Goal: Task Accomplishment & Management: Use online tool/utility

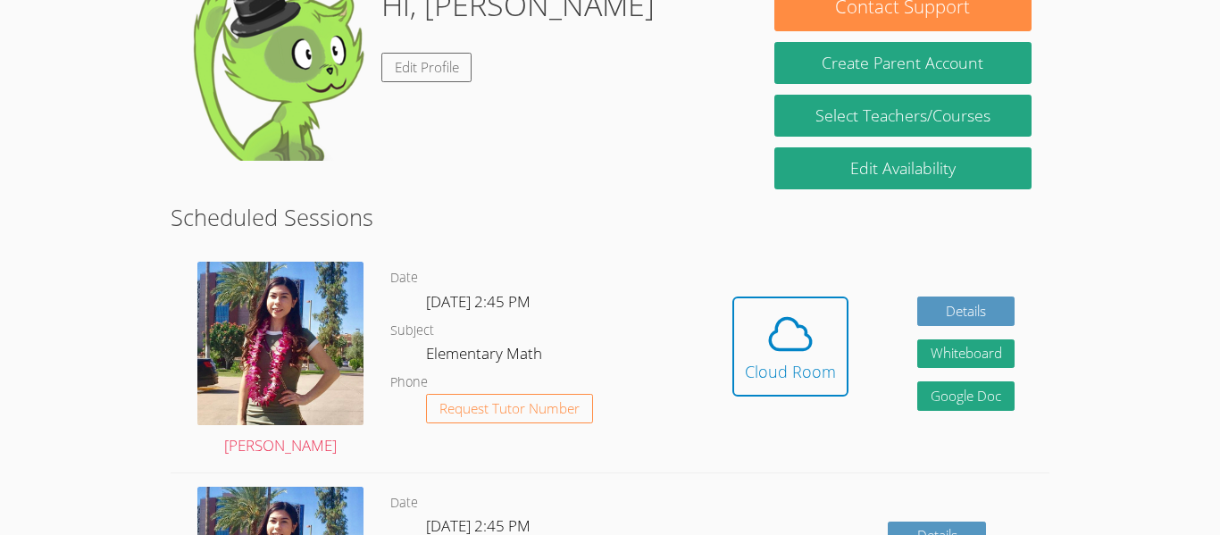
scroll to position [312, 0]
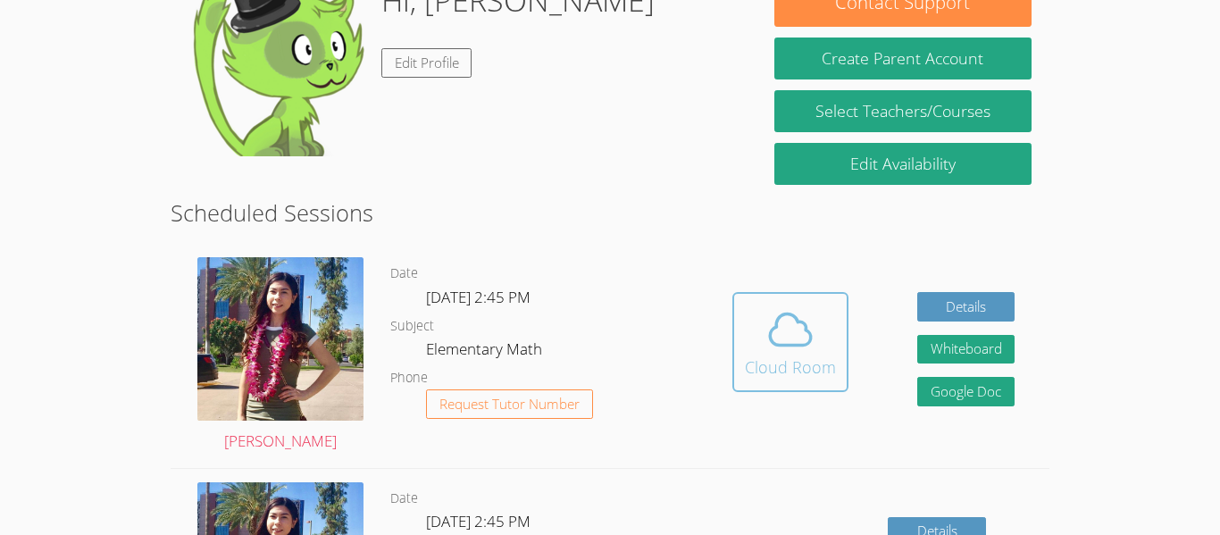
click at [813, 342] on icon at bounding box center [790, 329] width 50 height 50
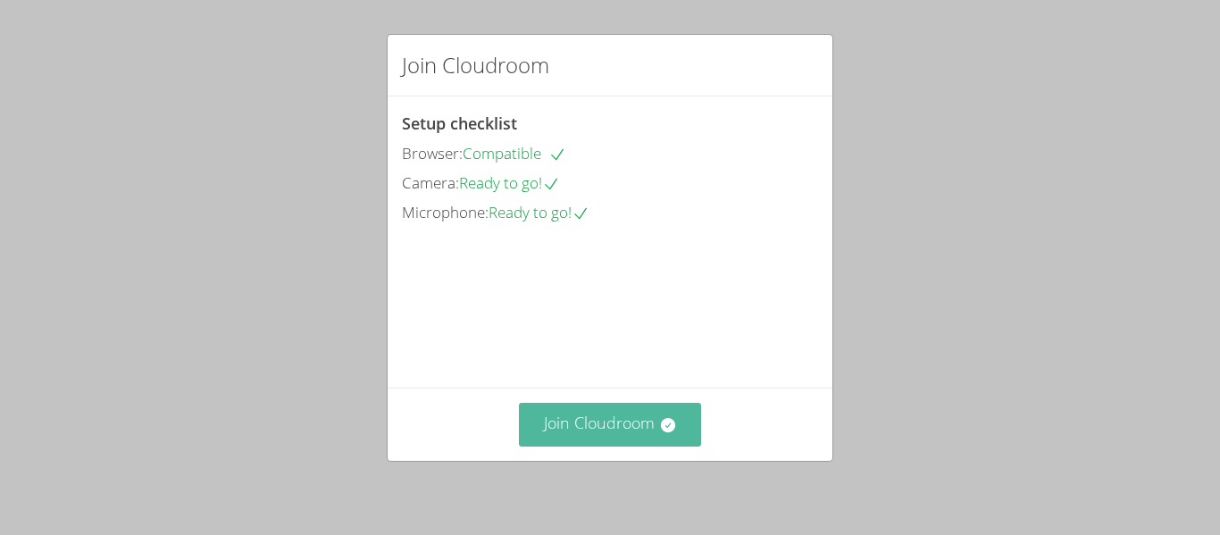
click at [645, 406] on button "Join Cloudroom" at bounding box center [610, 425] width 183 height 44
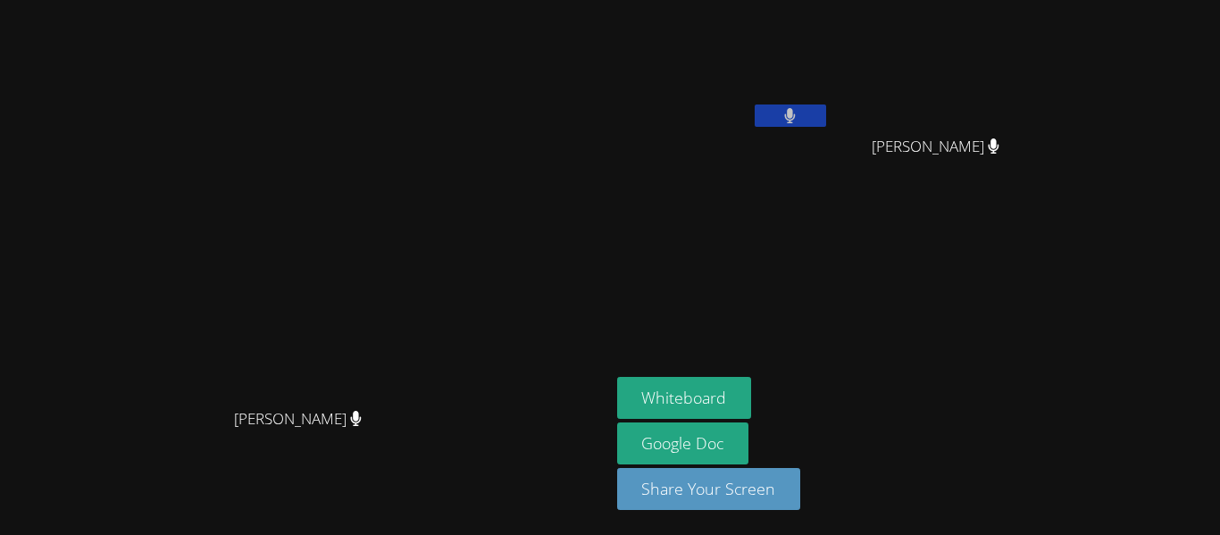
click at [438, 197] on video at bounding box center [305, 231] width 268 height 335
click at [438, 202] on video at bounding box center [305, 231] width 268 height 335
click at [752, 392] on button "Whiteboard" at bounding box center [684, 398] width 135 height 42
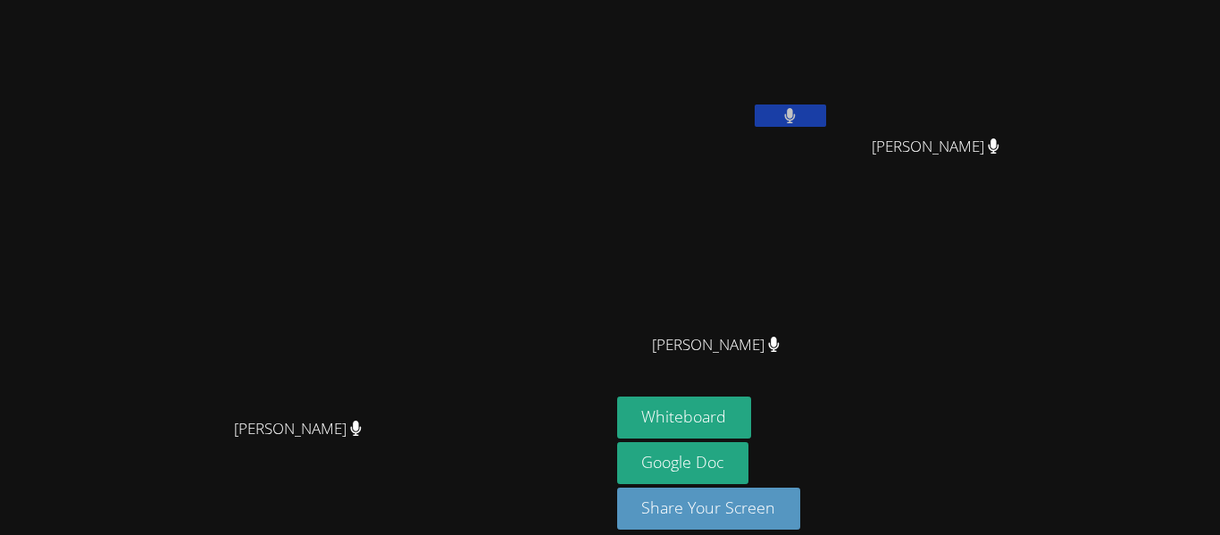
click at [829, 395] on div "[PERSON_NAME]" at bounding box center [723, 360] width 213 height 71
click at [752, 401] on button "Whiteboard" at bounding box center [684, 417] width 135 height 42
click at [752, 404] on button "Whiteboard" at bounding box center [684, 417] width 135 height 42
click at [829, 273] on video at bounding box center [723, 265] width 213 height 120
click at [829, 268] on video at bounding box center [723, 265] width 213 height 120
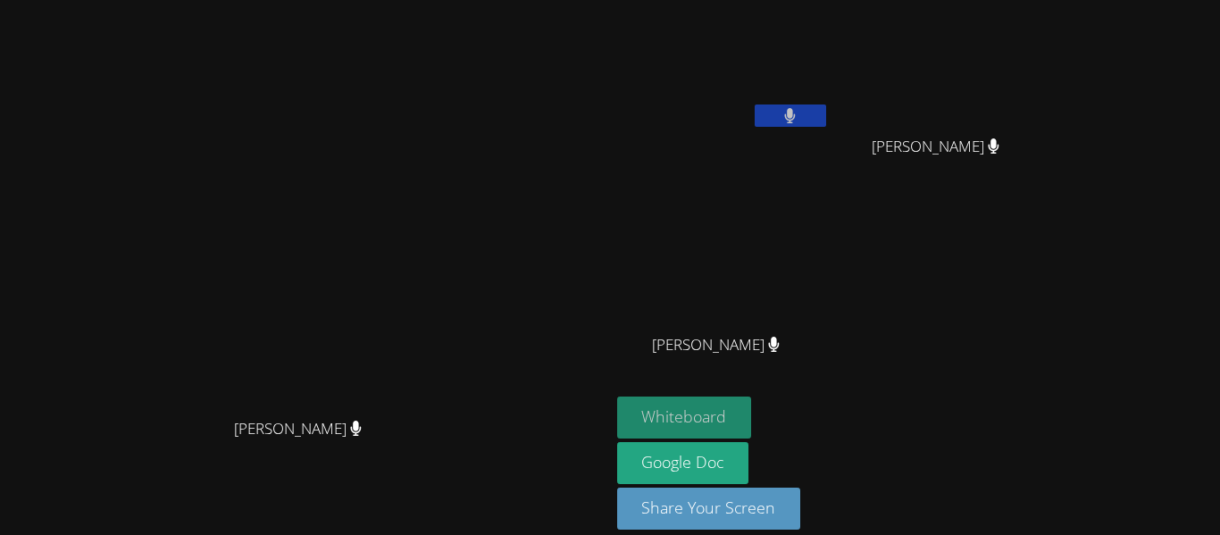
click at [752, 397] on button "Whiteboard" at bounding box center [684, 417] width 135 height 42
click at [438, 311] on video at bounding box center [305, 241] width 268 height 335
click at [438, 361] on video at bounding box center [305, 241] width 268 height 335
click at [829, 226] on video at bounding box center [723, 265] width 213 height 120
click at [752, 417] on button "Whiteboard" at bounding box center [684, 417] width 135 height 42
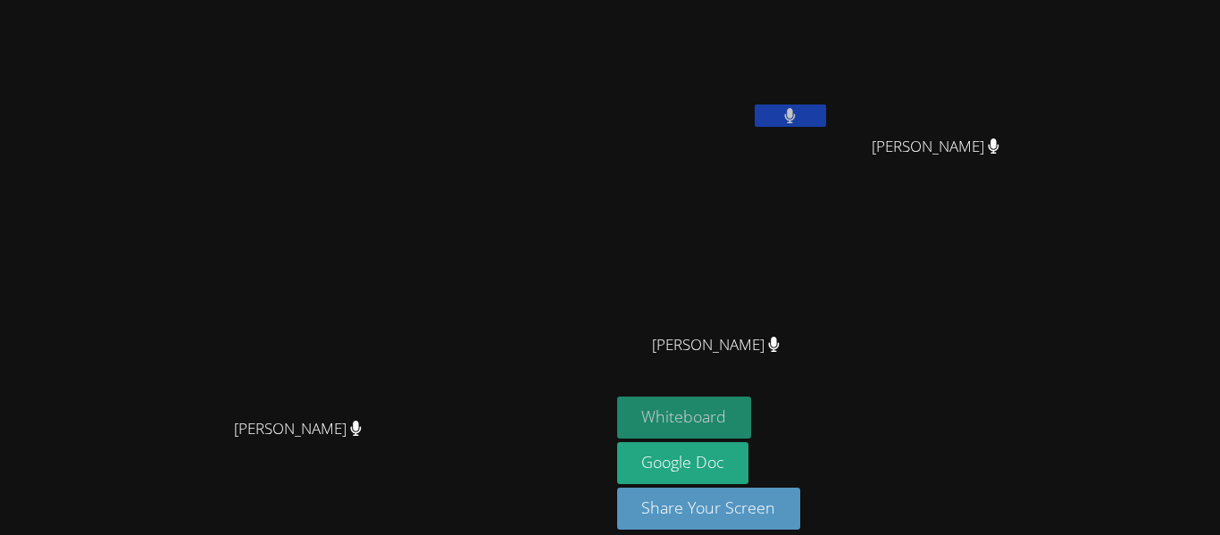
click at [752, 417] on button "Whiteboard" at bounding box center [684, 417] width 135 height 42
click at [752, 418] on button "Whiteboard" at bounding box center [684, 417] width 135 height 42
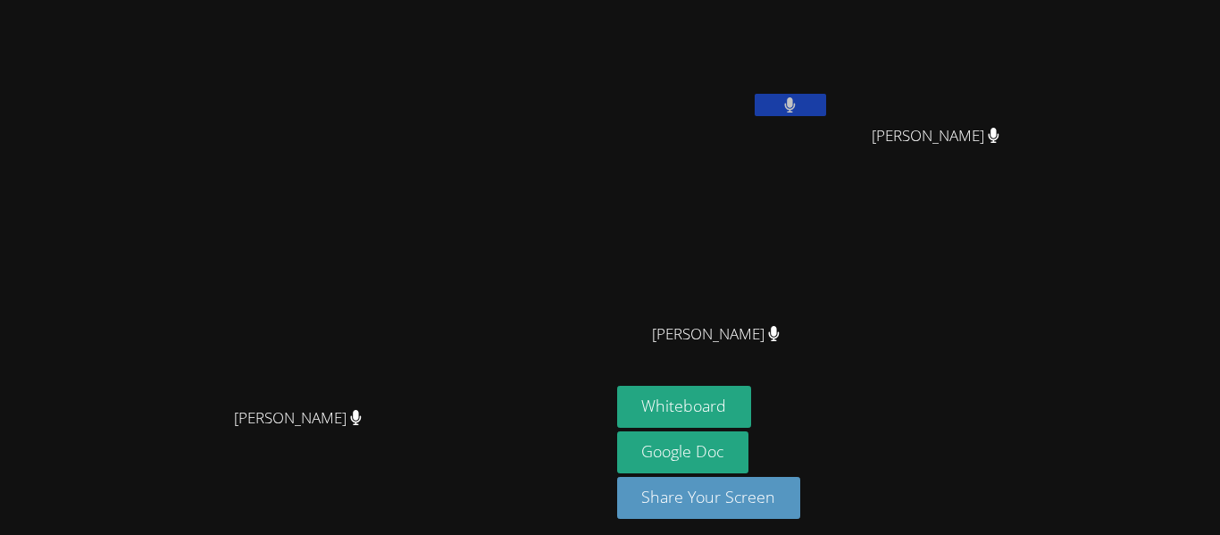
scroll to position [13, 0]
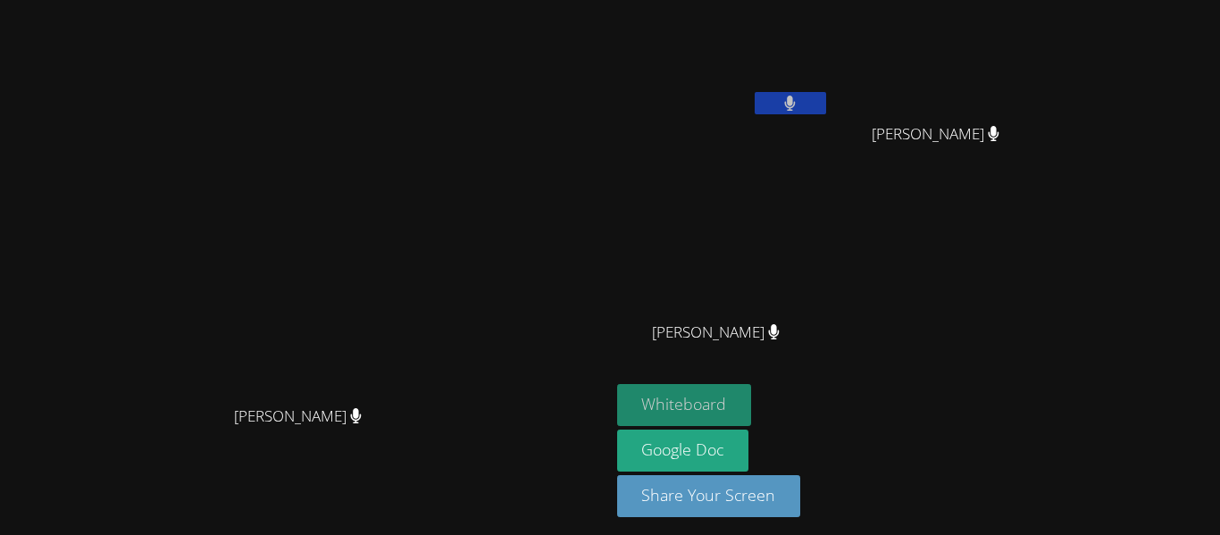
click at [752, 418] on button "Whiteboard" at bounding box center [684, 405] width 135 height 42
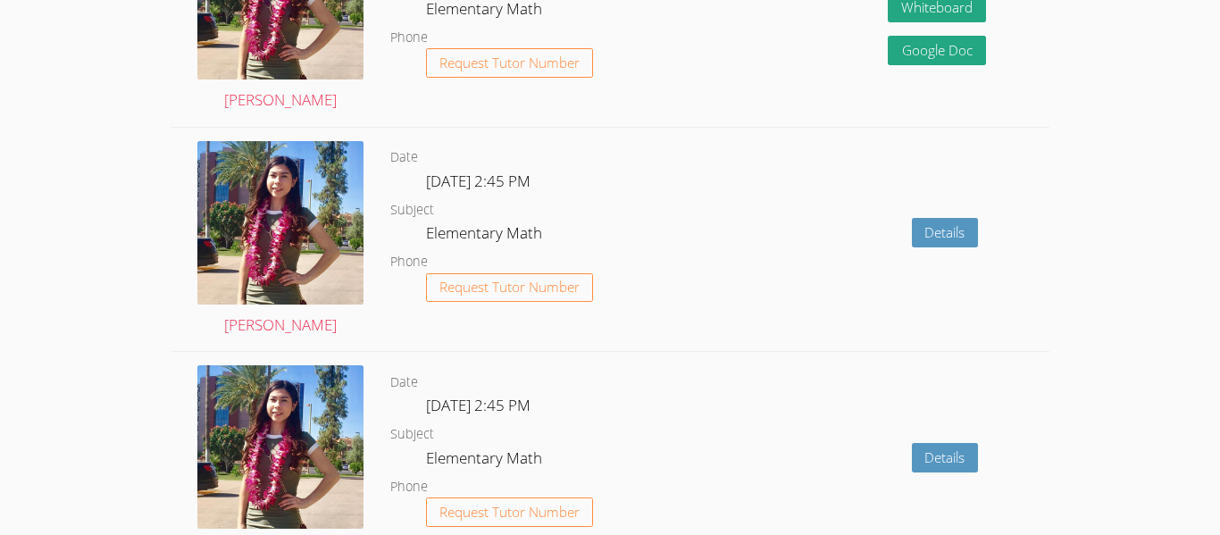
scroll to position [1044, 0]
